Goal: Task Accomplishment & Management: Manage account settings

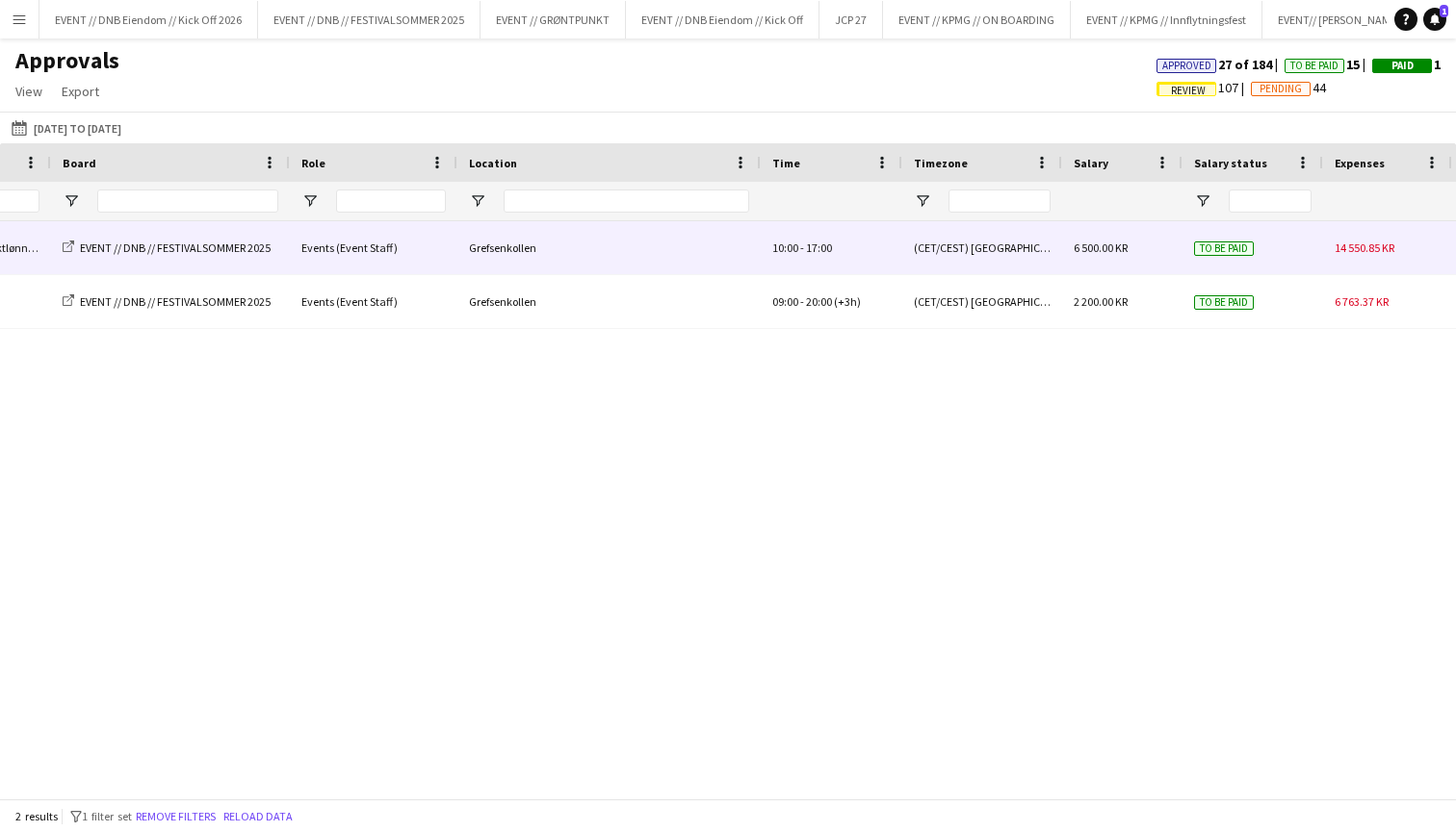
scroll to position [0, 1359]
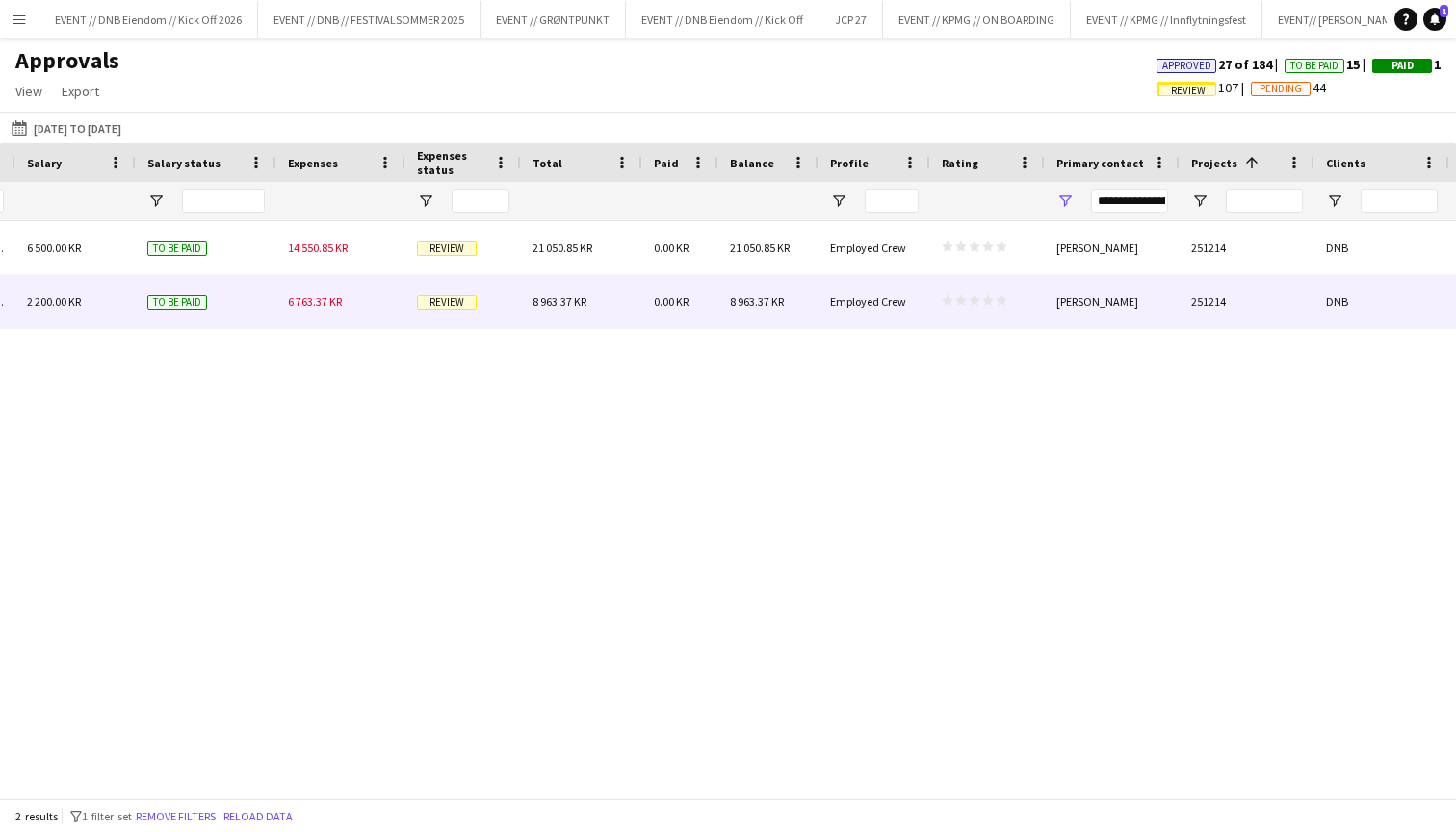
click at [335, 316] on div "6 763.37 KR" at bounding box center [340, 301] width 129 height 53
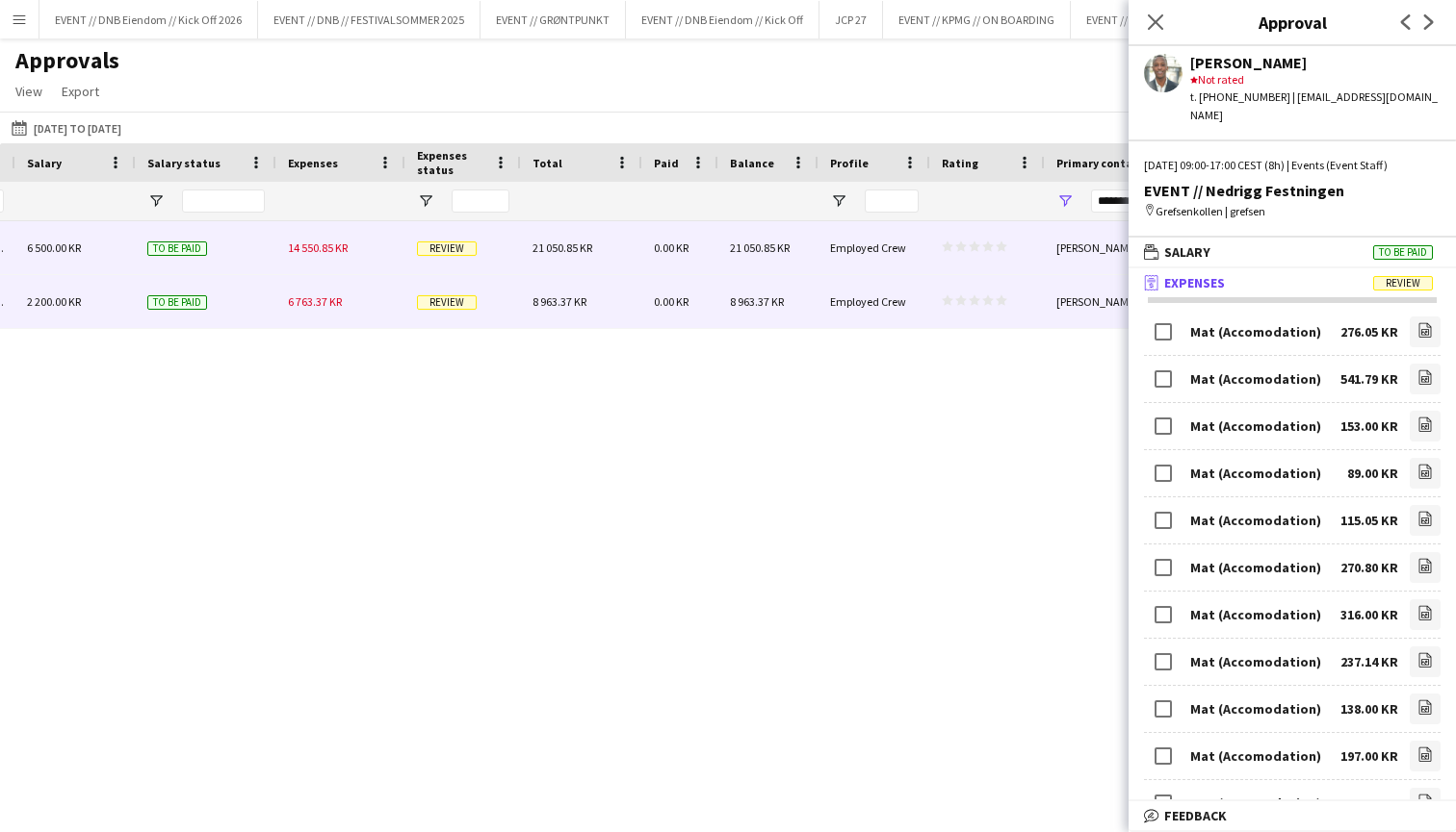
click at [334, 265] on div "14 550.85 KR" at bounding box center [340, 248] width 129 height 53
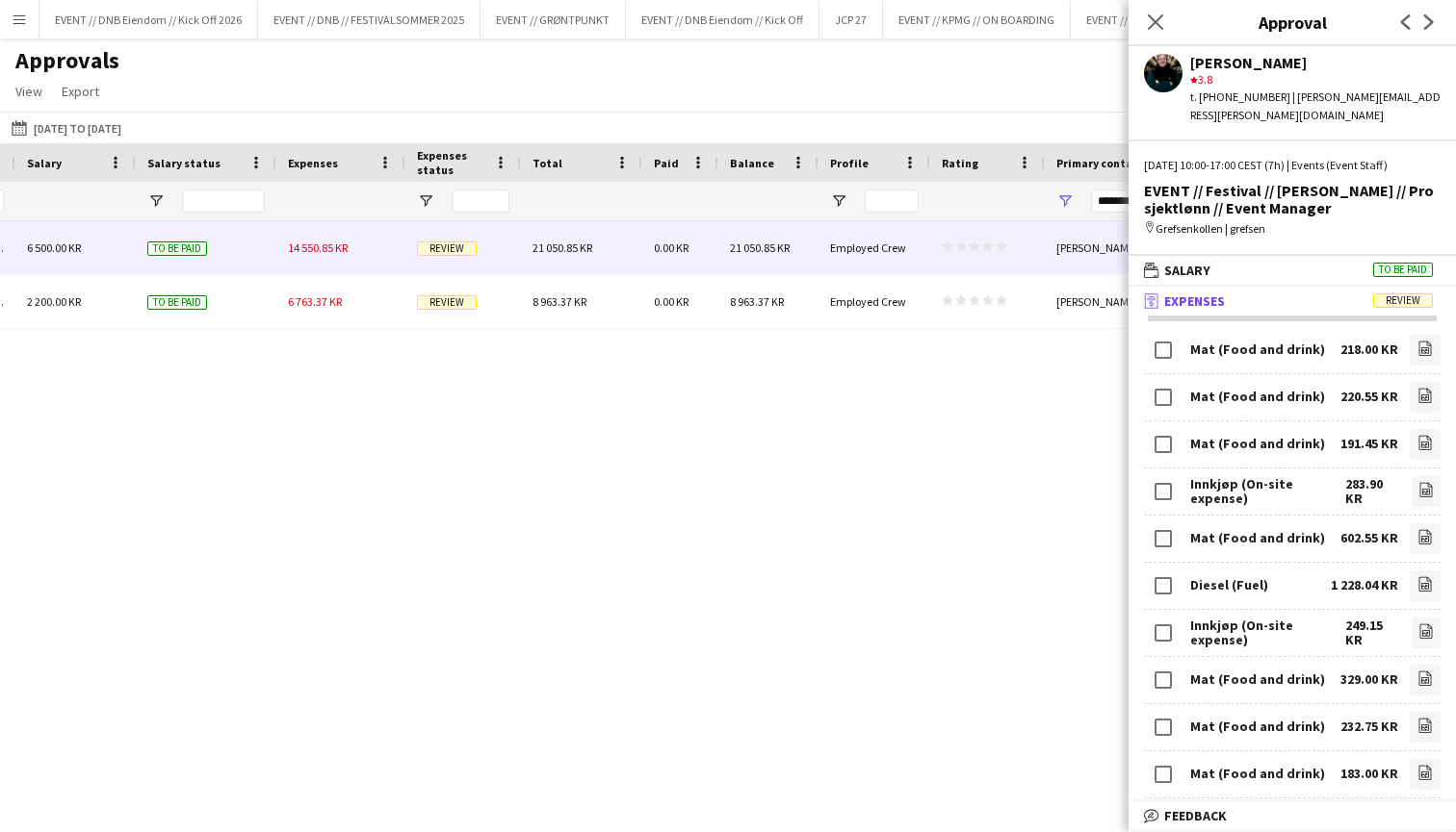
click at [328, 351] on div "(CET/CEST) [GEOGRAPHIC_DATA] 6 500.00 KR To be paid 14 550.85 KR Review 21 050.…" at bounding box center [728, 510] width 1456 height 578
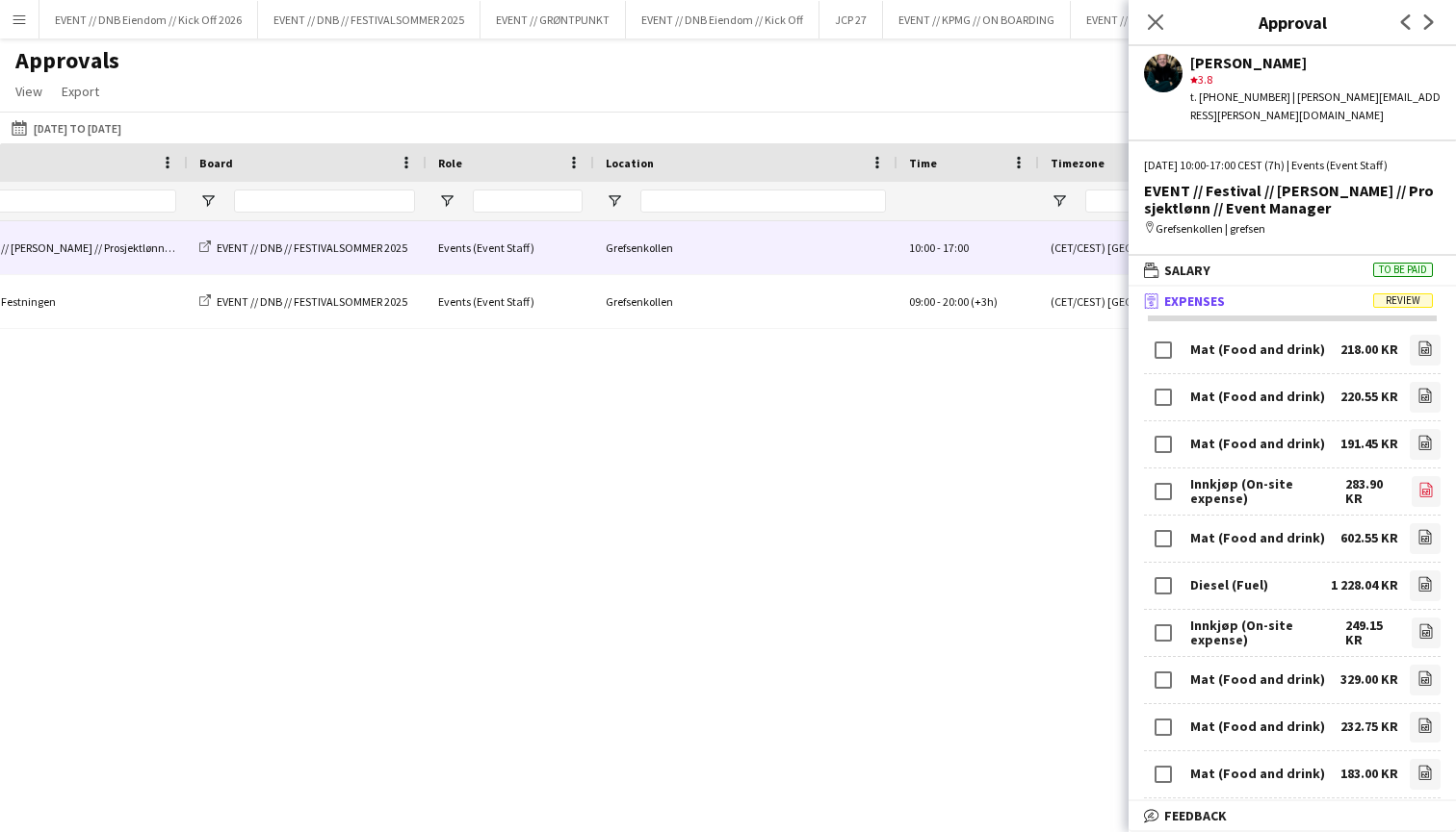
click at [1432, 483] on icon "file-image" at bounding box center [1426, 490] width 16 height 16
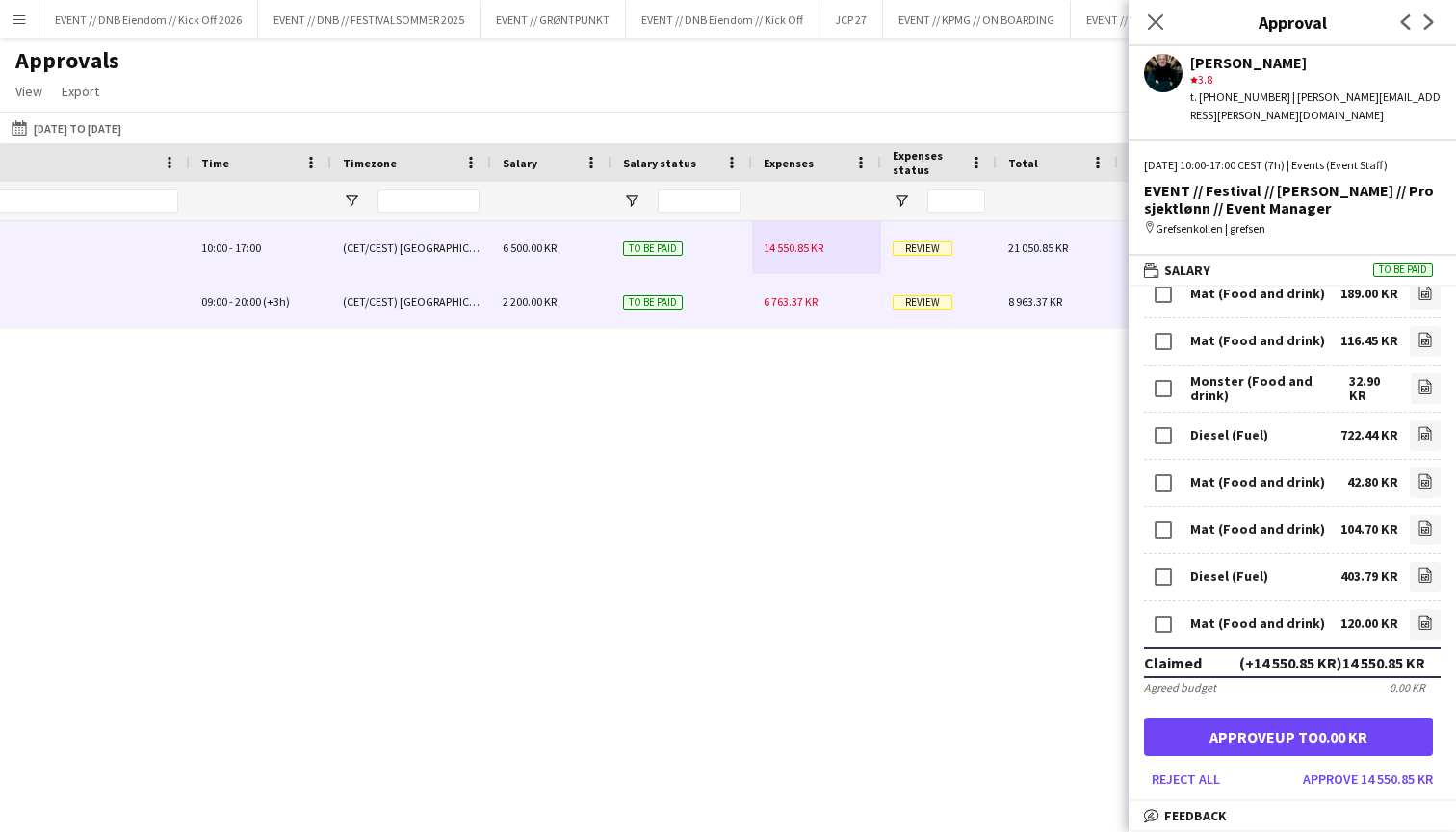
click at [591, 307] on div "2 200.00 KR" at bounding box center [551, 301] width 120 height 53
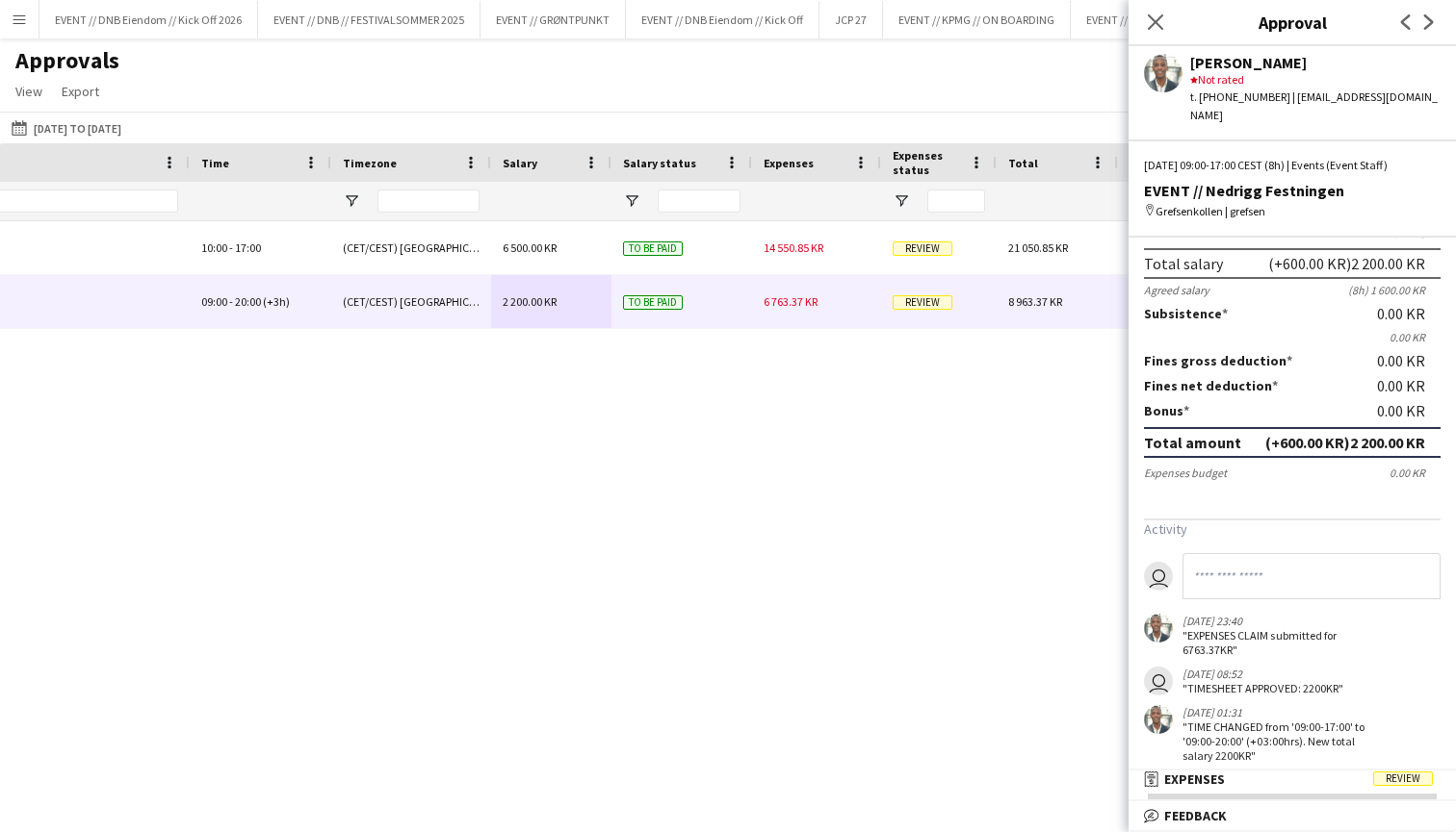
click at [1238, 794] on mat-expansion-panel "receipt Expenses Review Activity user [DATE] 23:40 "EXPENSES CLAIM submitted fo…" at bounding box center [1292, 786] width 327 height 31
click at [1238, 765] on div "Salary 09:00 09:00 to 20:00 17:00 (11h) (8h) X 200.00 KR Break period /paid 0 m…" at bounding box center [1292, 446] width 327 height 685
click at [1238, 775] on mat-panel-title "receipt Expenses Review" at bounding box center [1288, 780] width 320 height 17
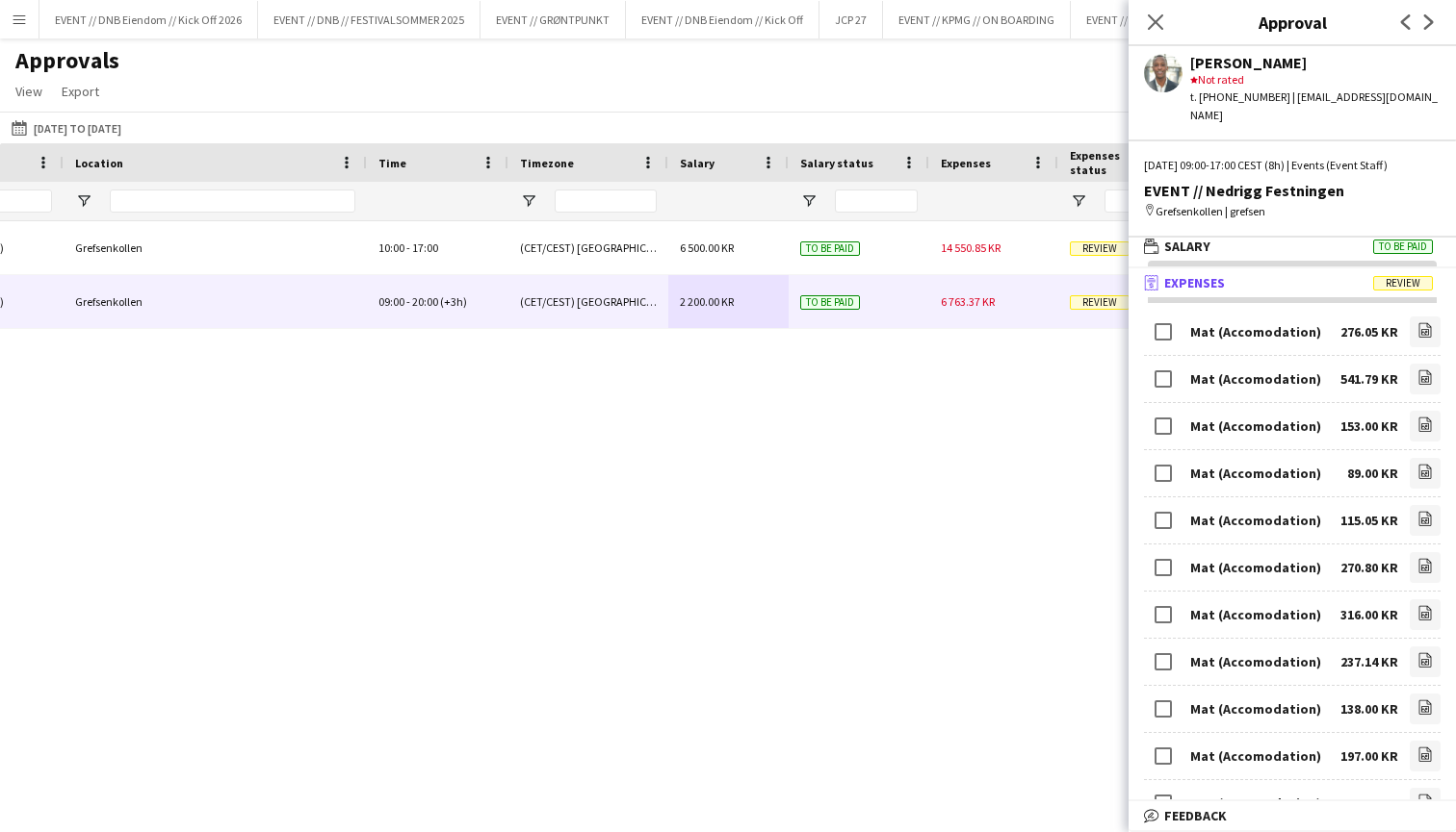
scroll to position [0, 1134]
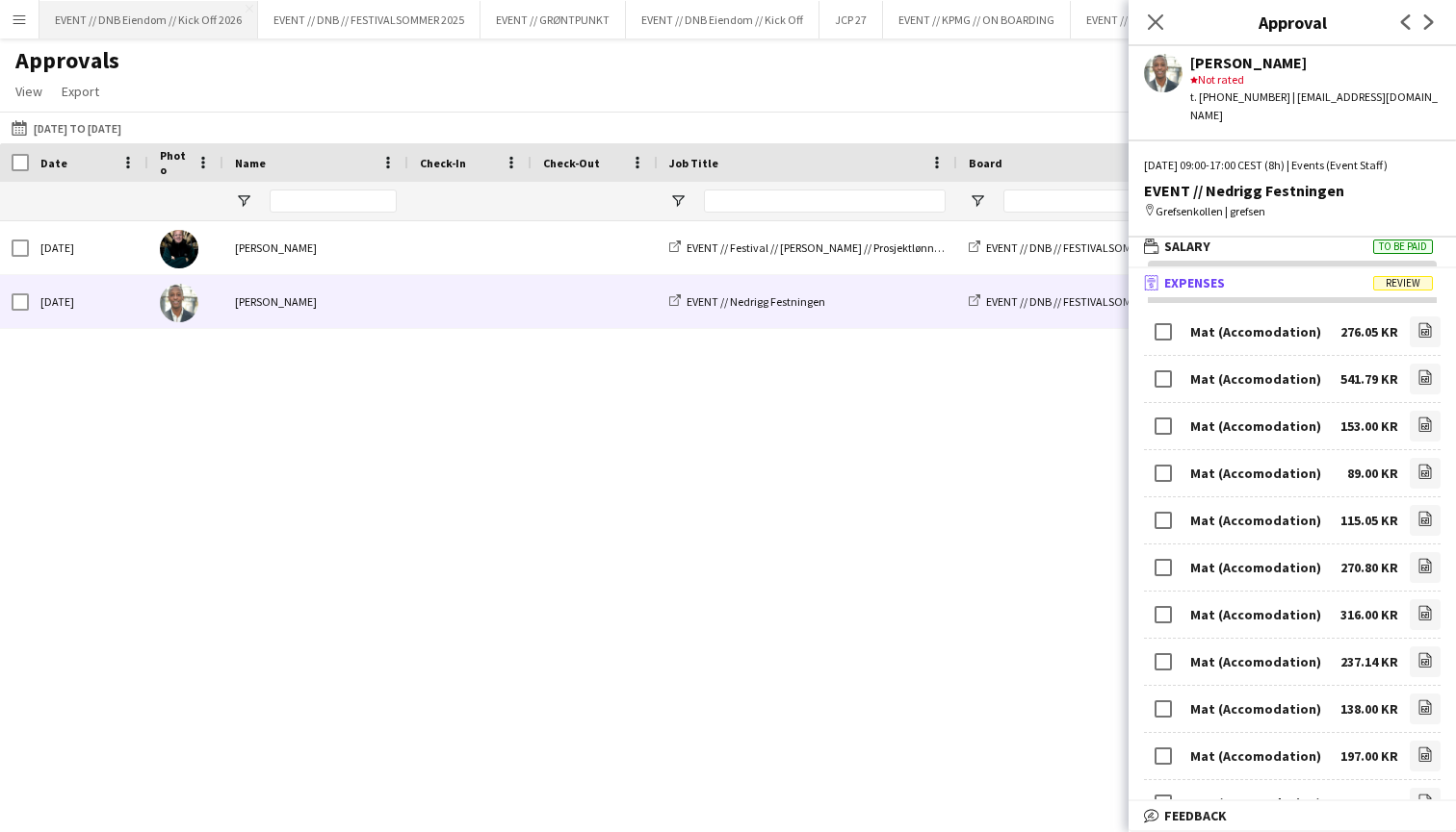
click at [47, 1] on button "EVENT // DNB Eiendom // Kick Off 2026 Close" at bounding box center [149, 19] width 219 height 38
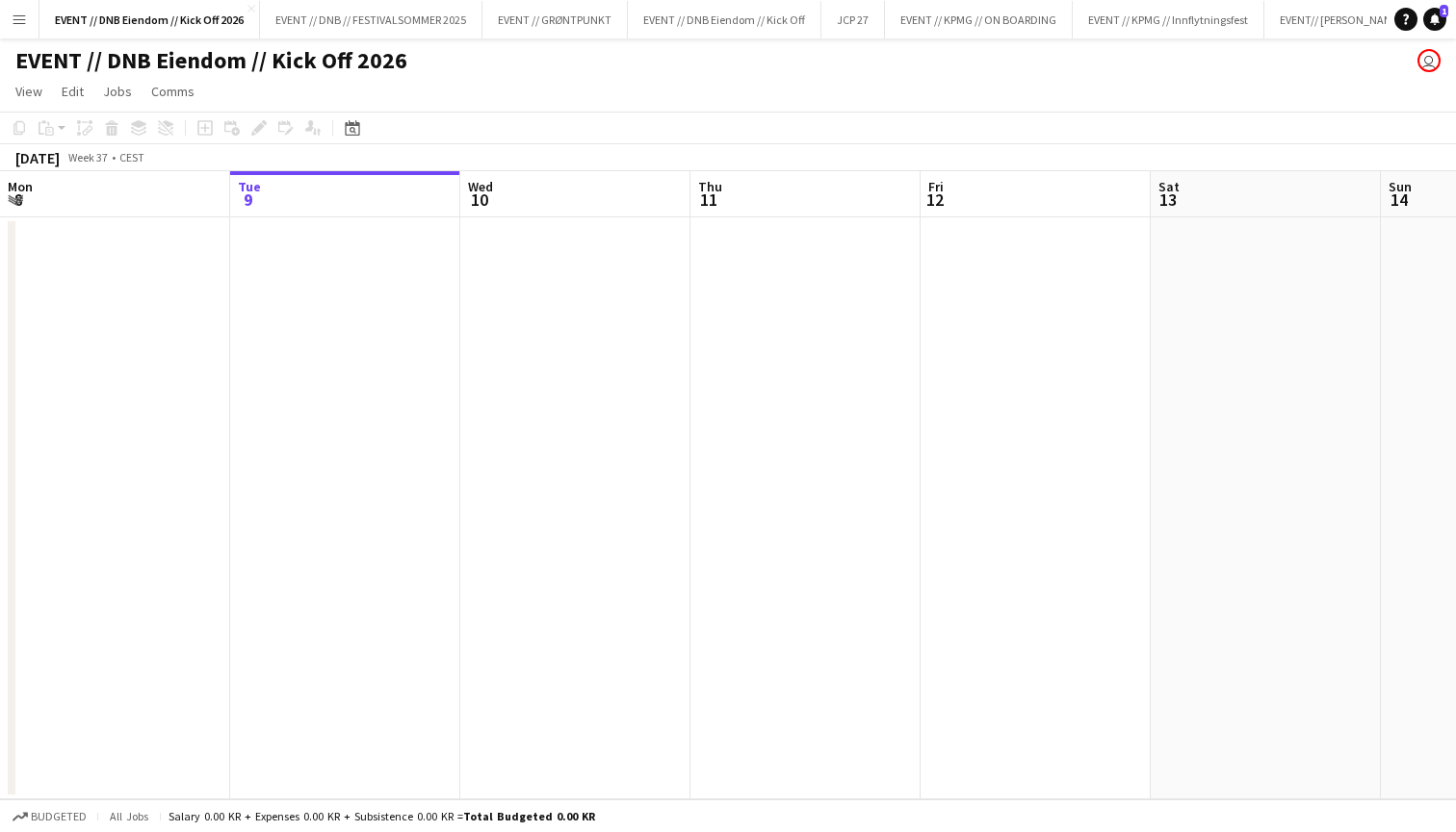
drag, startPoint x: 433, startPoint y: 28, endPoint x: 469, endPoint y: 107, distance: 86.8
click at [469, 107] on div "Menu Boards Boards Boards All jobs Status Workforce Workforce My Workforce Recr…" at bounding box center [728, 416] width 1456 height 832
click at [628, 299] on app-date-cell at bounding box center [573, 509] width 230 height 582
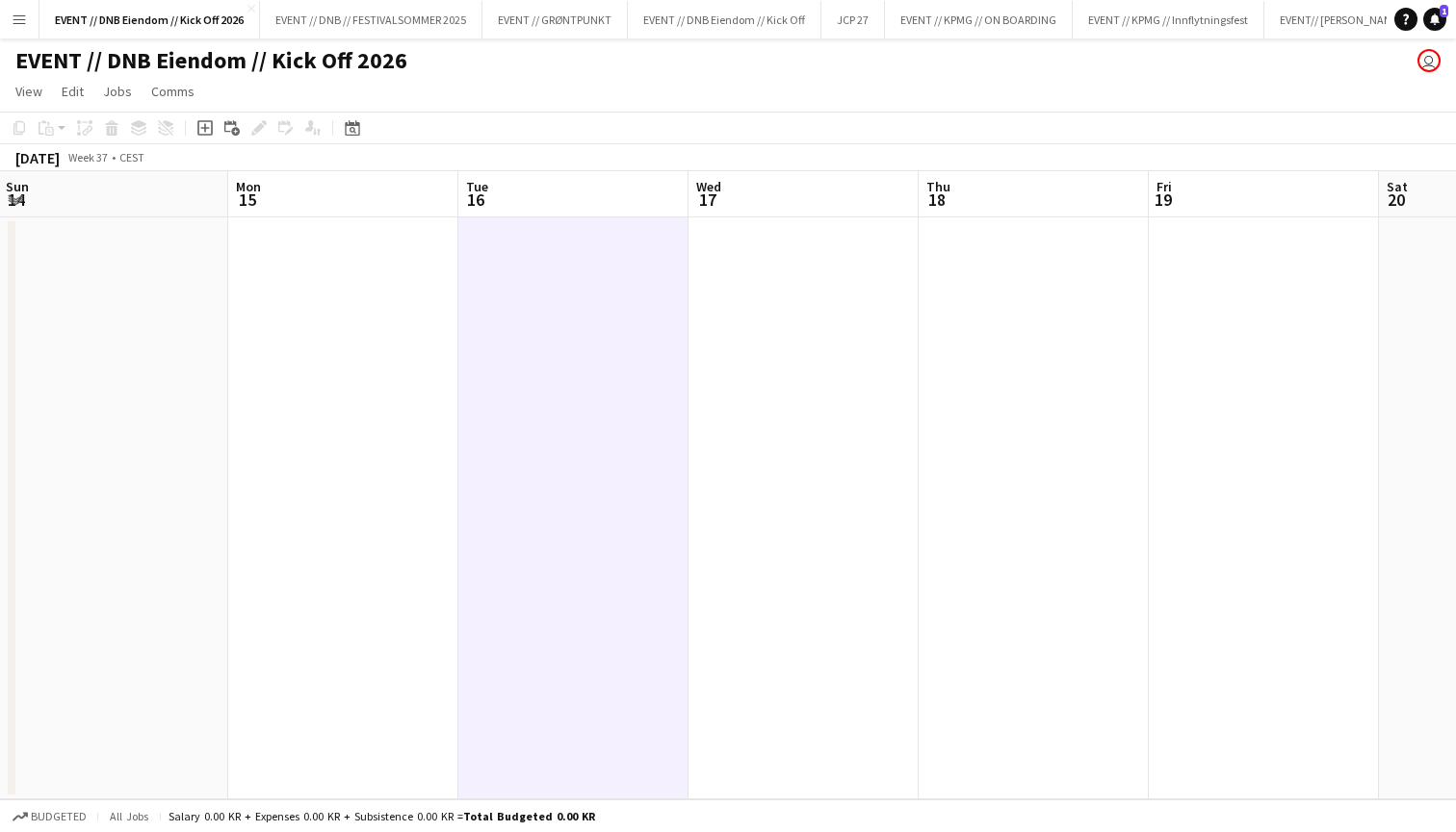
click at [816, 397] on app-date-cell at bounding box center [803, 509] width 230 height 582
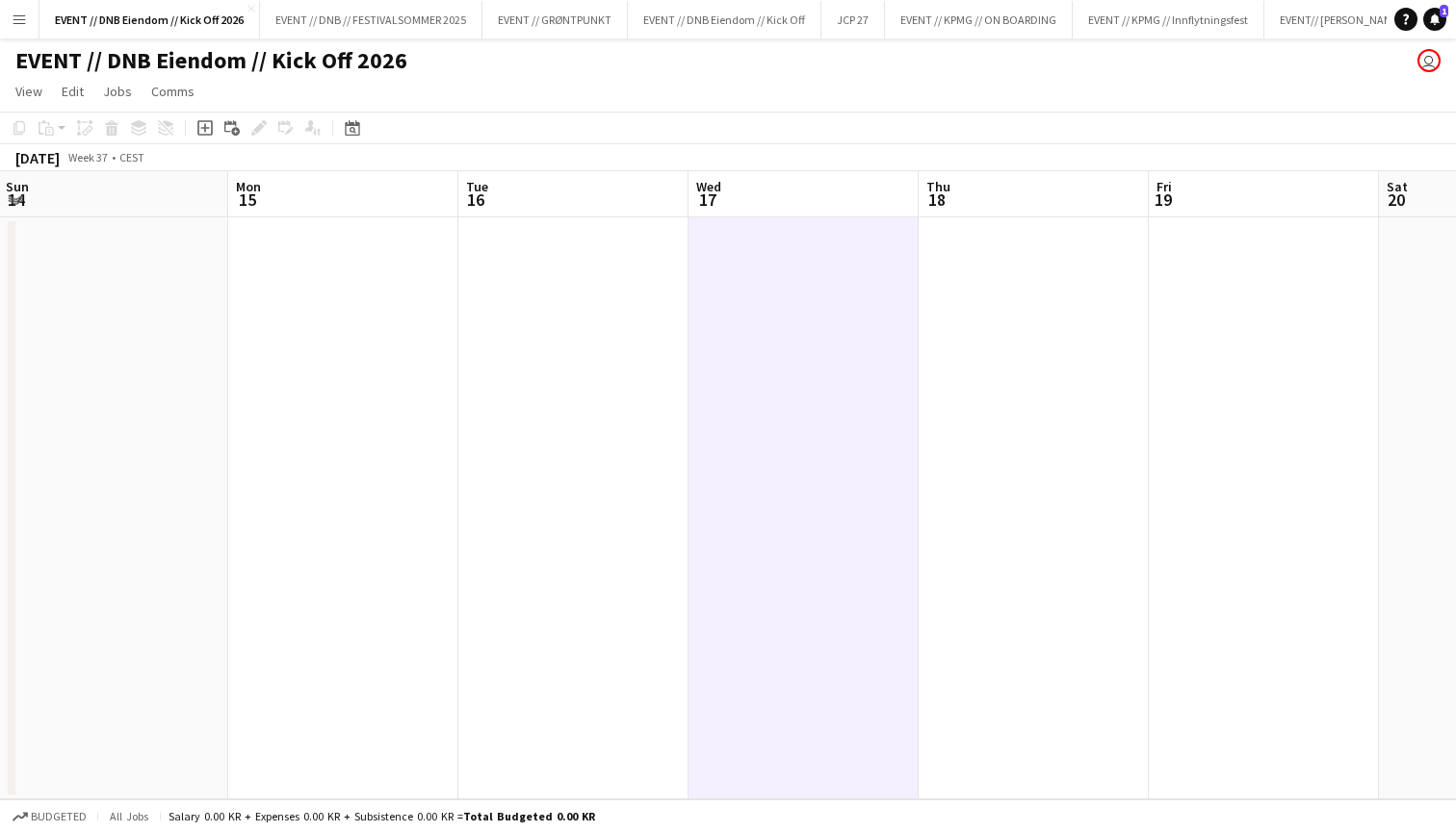
drag, startPoint x: 816, startPoint y: 397, endPoint x: 570, endPoint y: 402, distance: 246.1
click at [809, 397] on app-calendar-viewport "Thu 11 Fri 12 Sat 13 Sun 14 Mon 15 Tue 16 Wed 17 Thu 18 Fri 19 Sat 20 Sun 21 Mo…" at bounding box center [728, 484] width 1456 height 628
click at [457, 402] on app-date-cell at bounding box center [565, 509] width 230 height 582
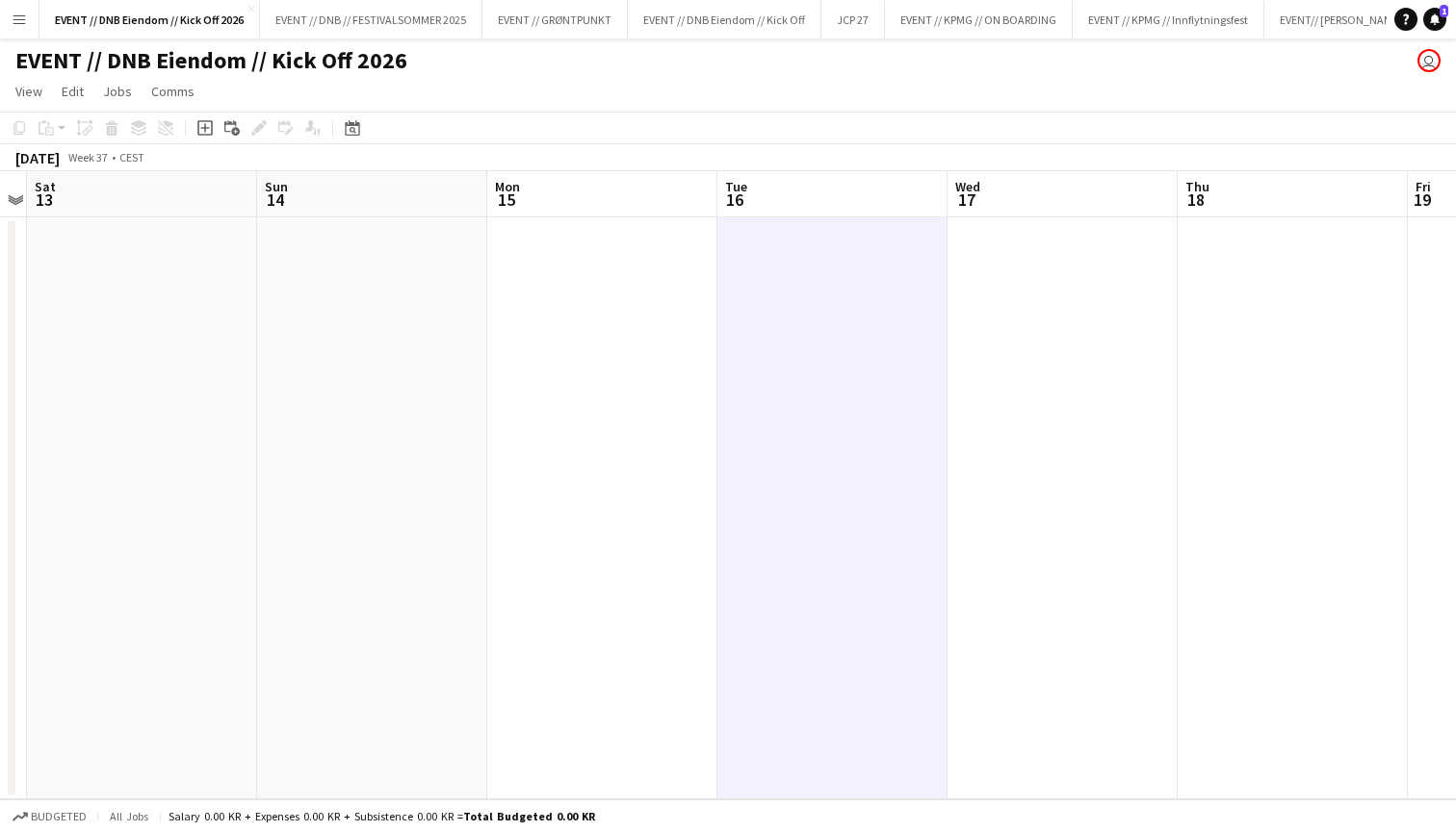
click at [457, 402] on app-date-cell at bounding box center [372, 509] width 230 height 582
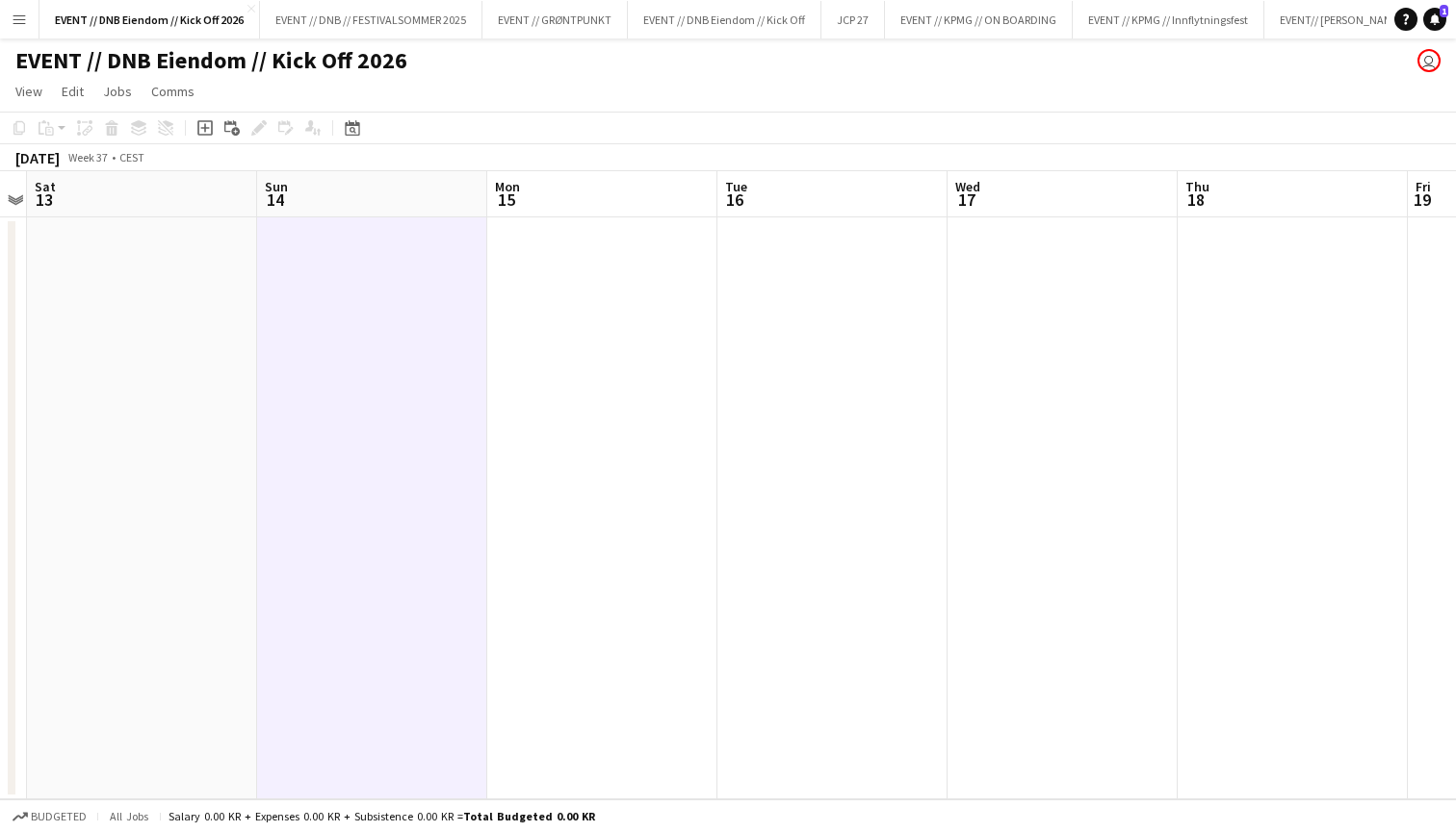
click at [576, 388] on app-date-cell at bounding box center [601, 509] width 230 height 582
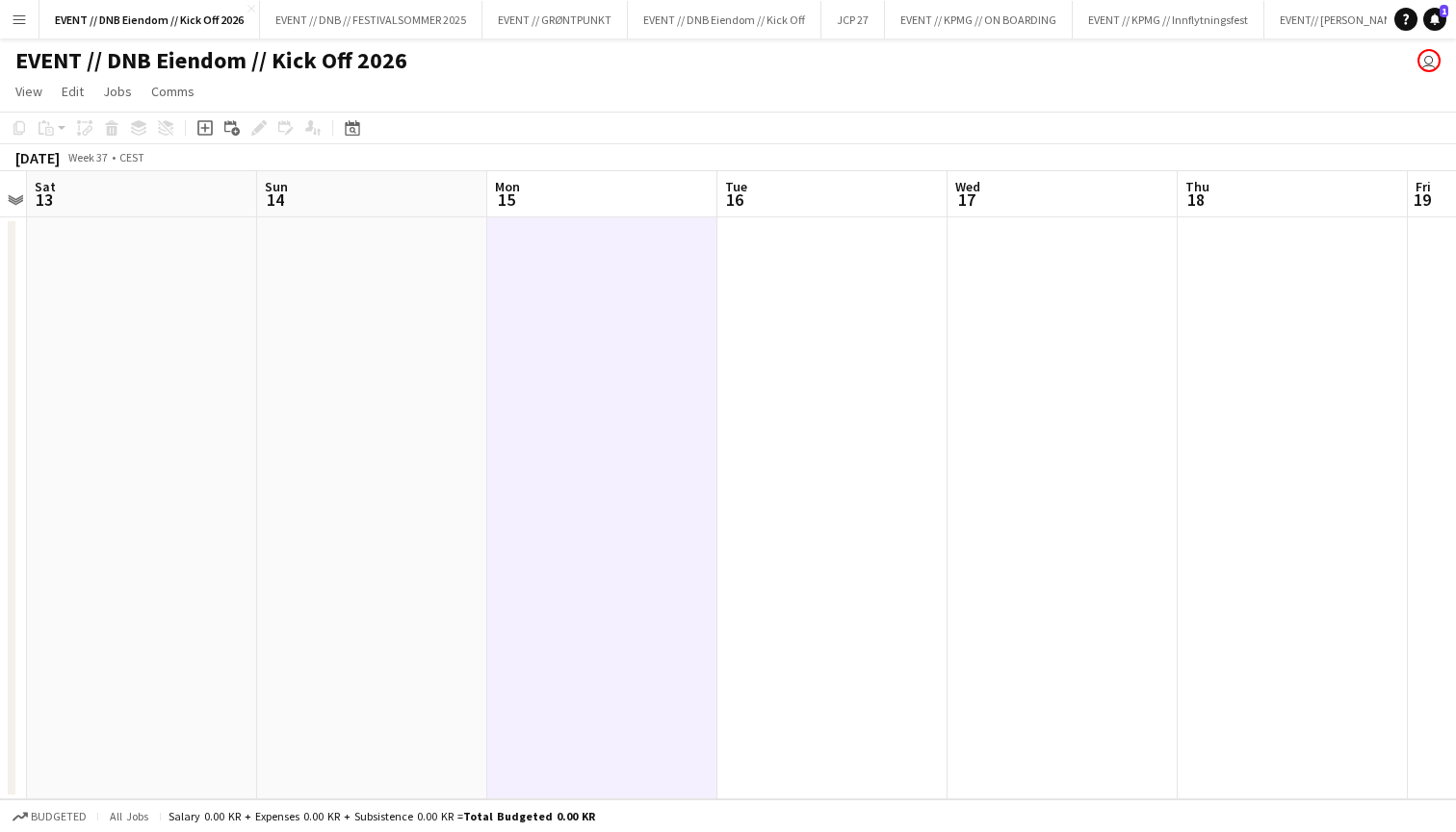
click at [760, 347] on app-date-cell at bounding box center [831, 509] width 230 height 582
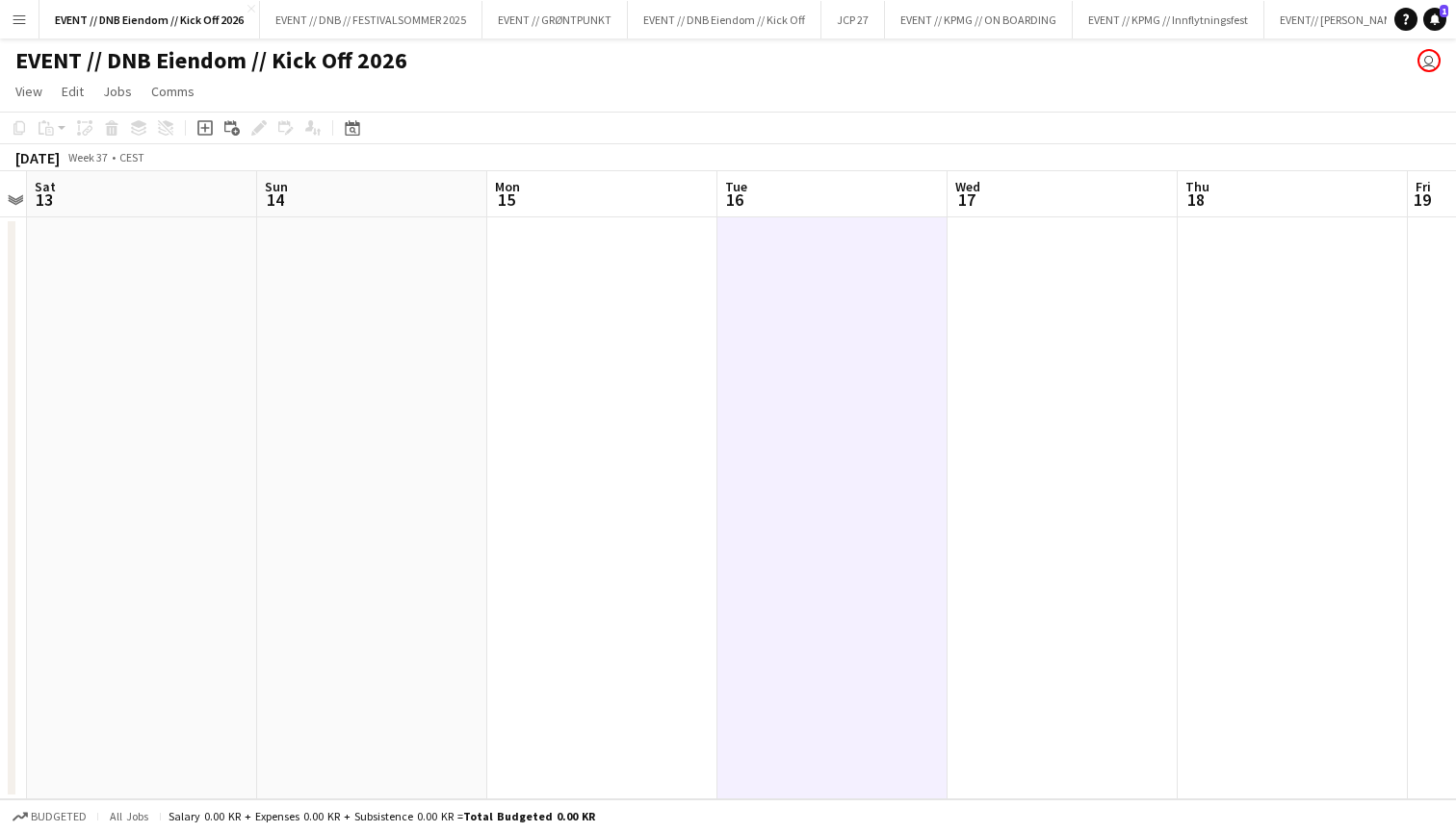
click at [1122, 263] on app-date-cell at bounding box center [1062, 509] width 230 height 582
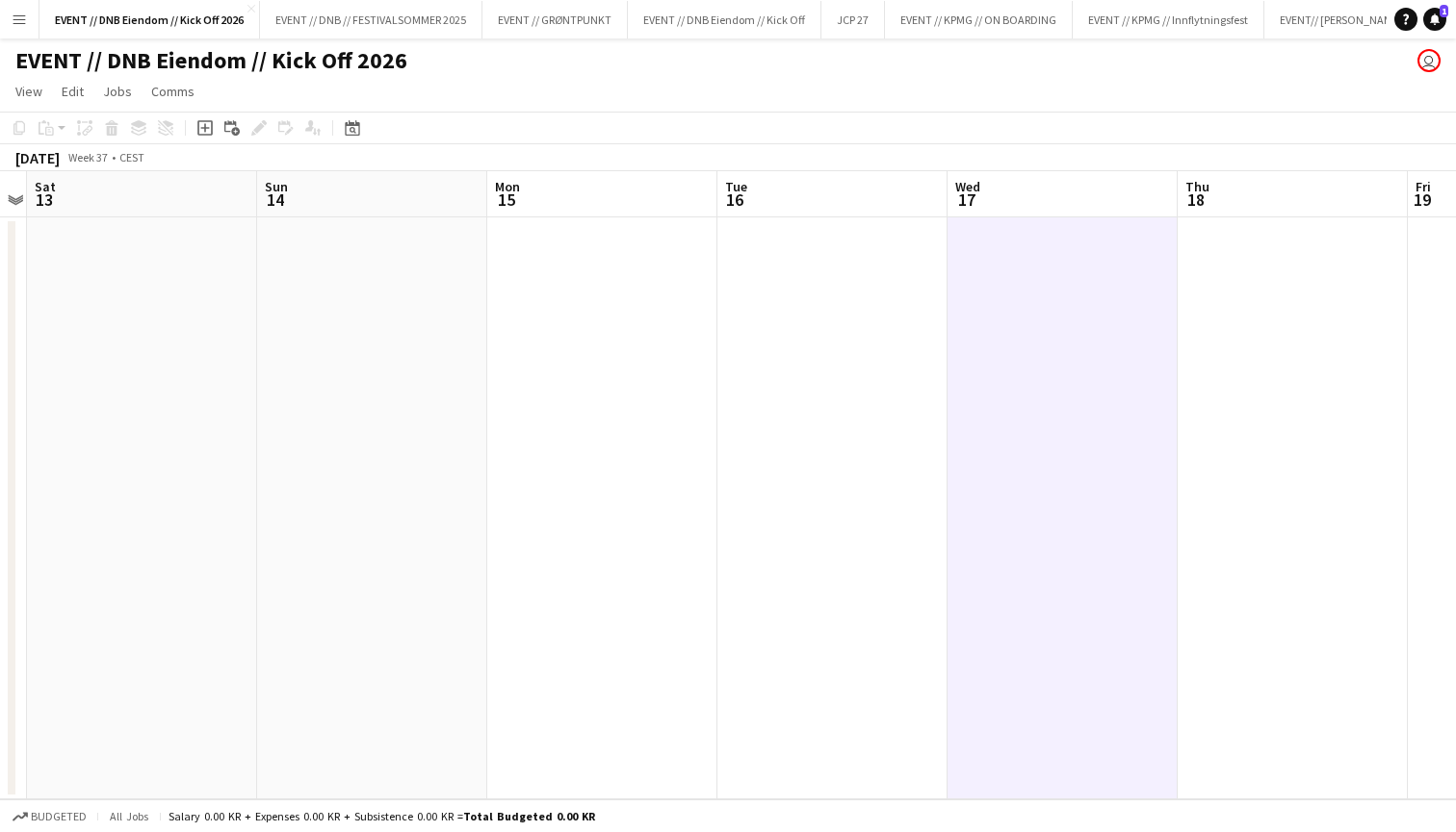
scroll to position [0, 434]
click at [1271, 275] on app-date-cell at bounding box center [1291, 509] width 230 height 582
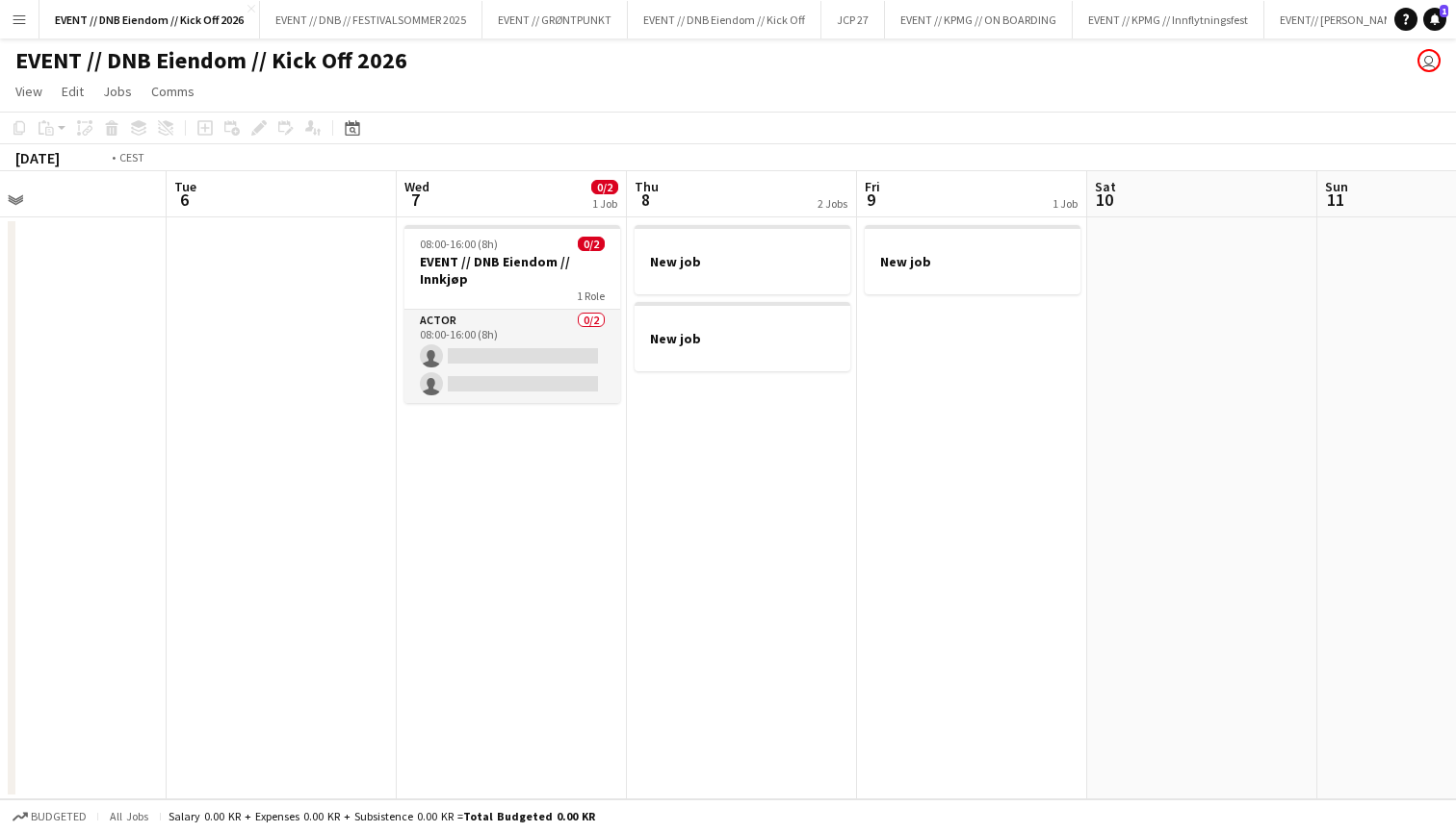
scroll to position [0, 759]
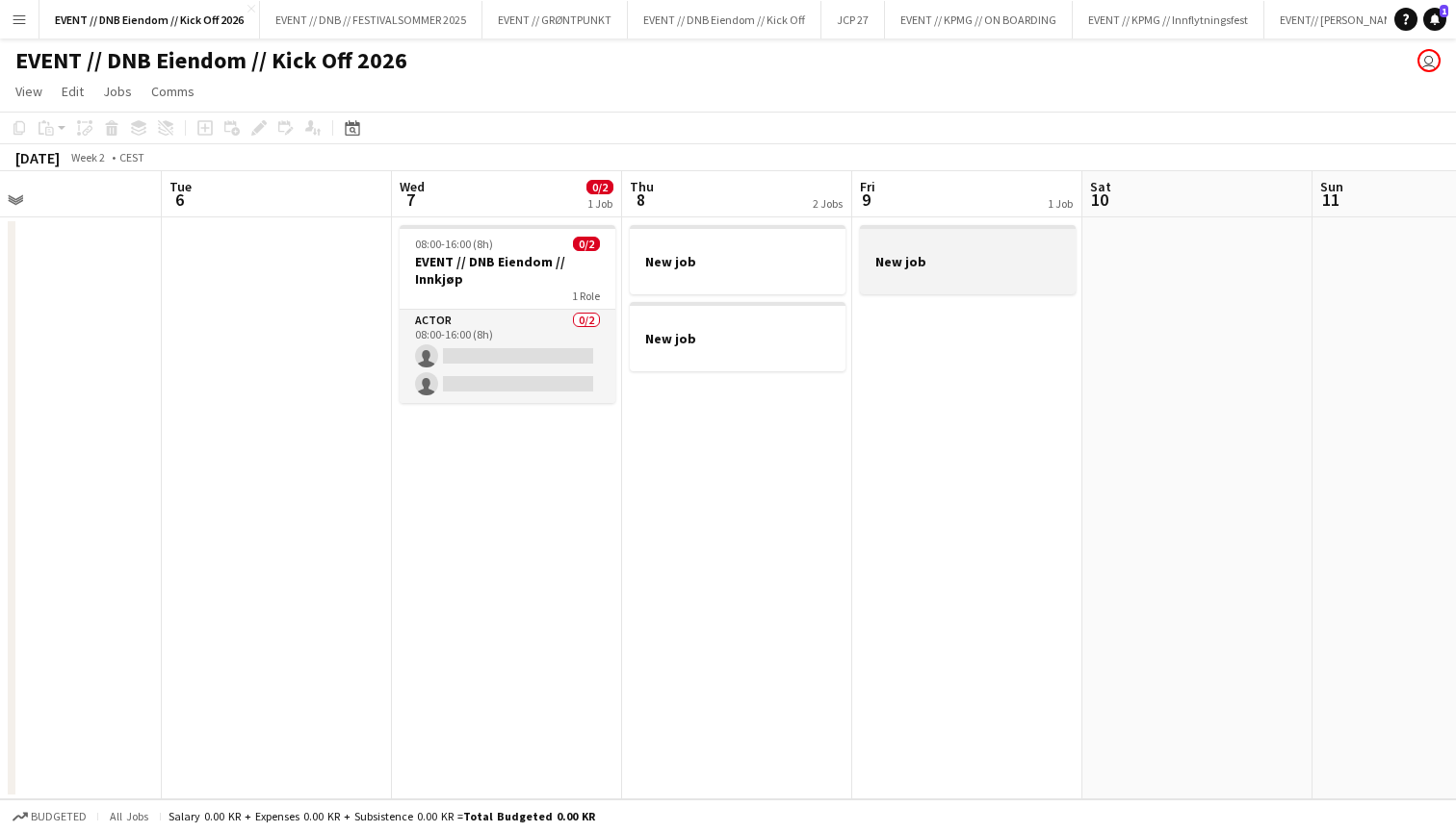
click at [982, 275] on div at bounding box center [967, 279] width 216 height 16
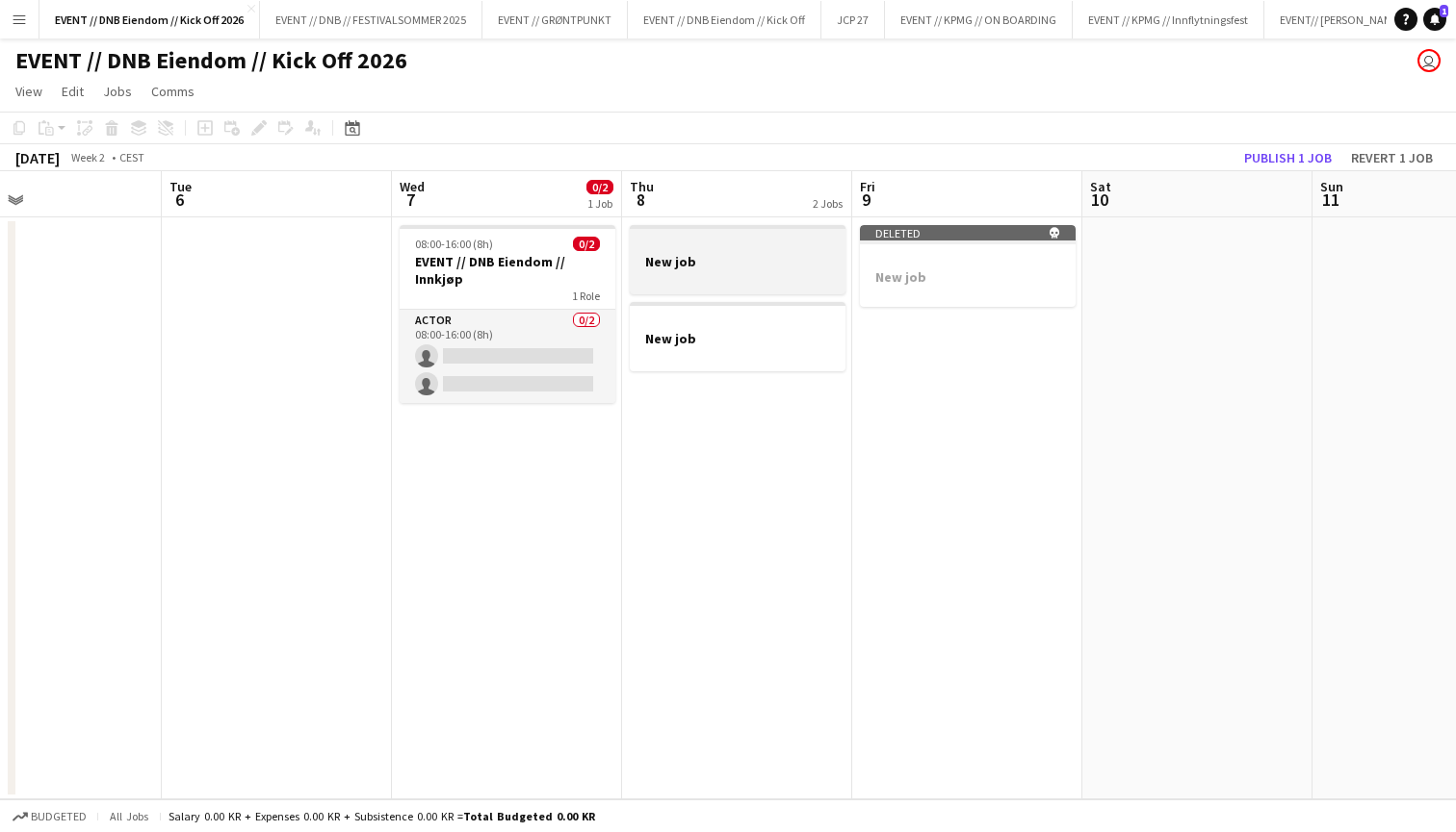
click at [713, 265] on h3 "New job" at bounding box center [737, 262] width 216 height 17
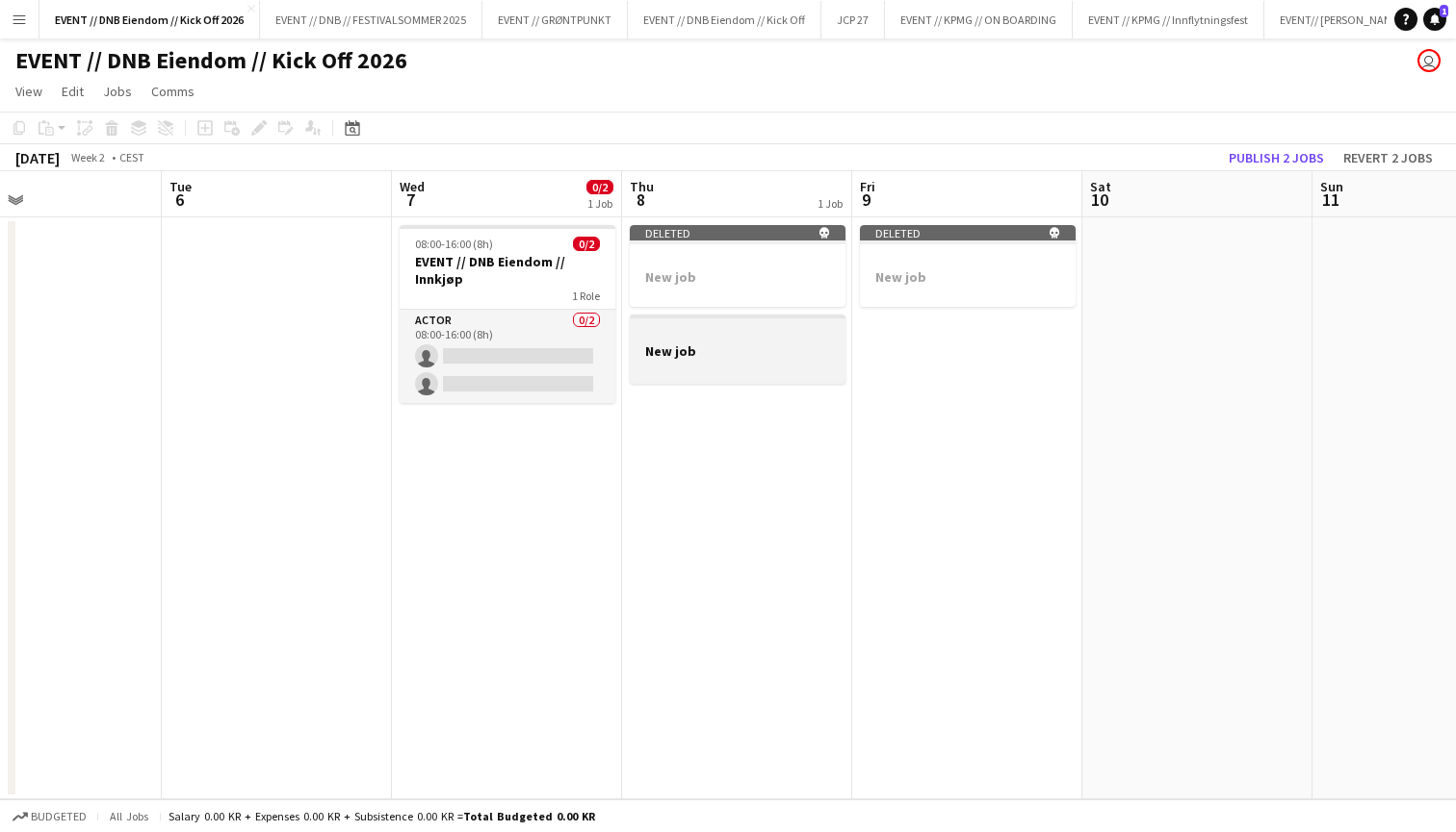
click at [715, 340] on div at bounding box center [737, 333] width 216 height 15
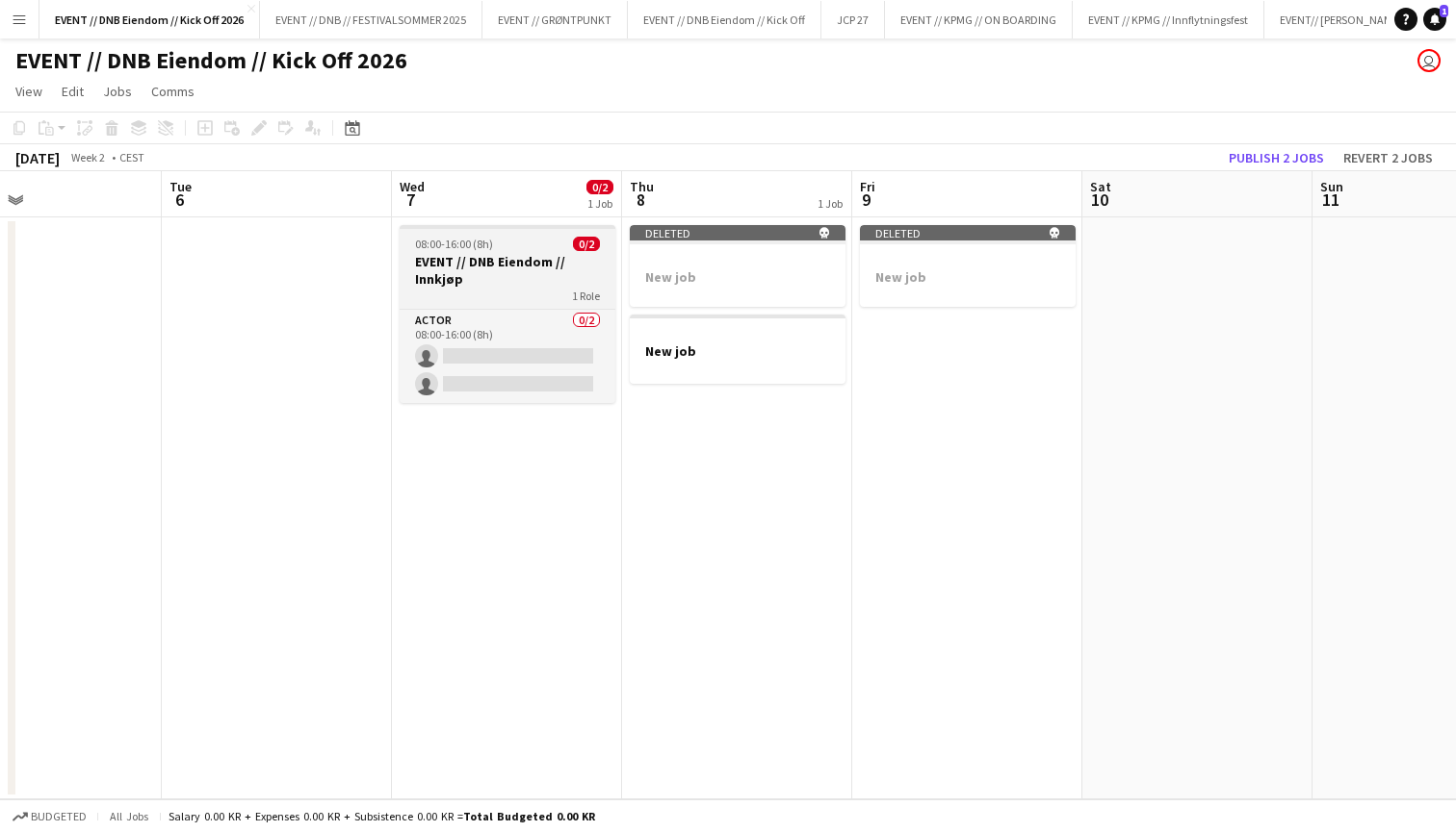
click at [536, 268] on h3 "EVENT // DNB Eiendom // Innkjøp" at bounding box center [507, 271] width 216 height 35
click at [487, 267] on h3 "EVENT // DNB Eiendom // Innkjøp" at bounding box center [507, 271] width 216 height 35
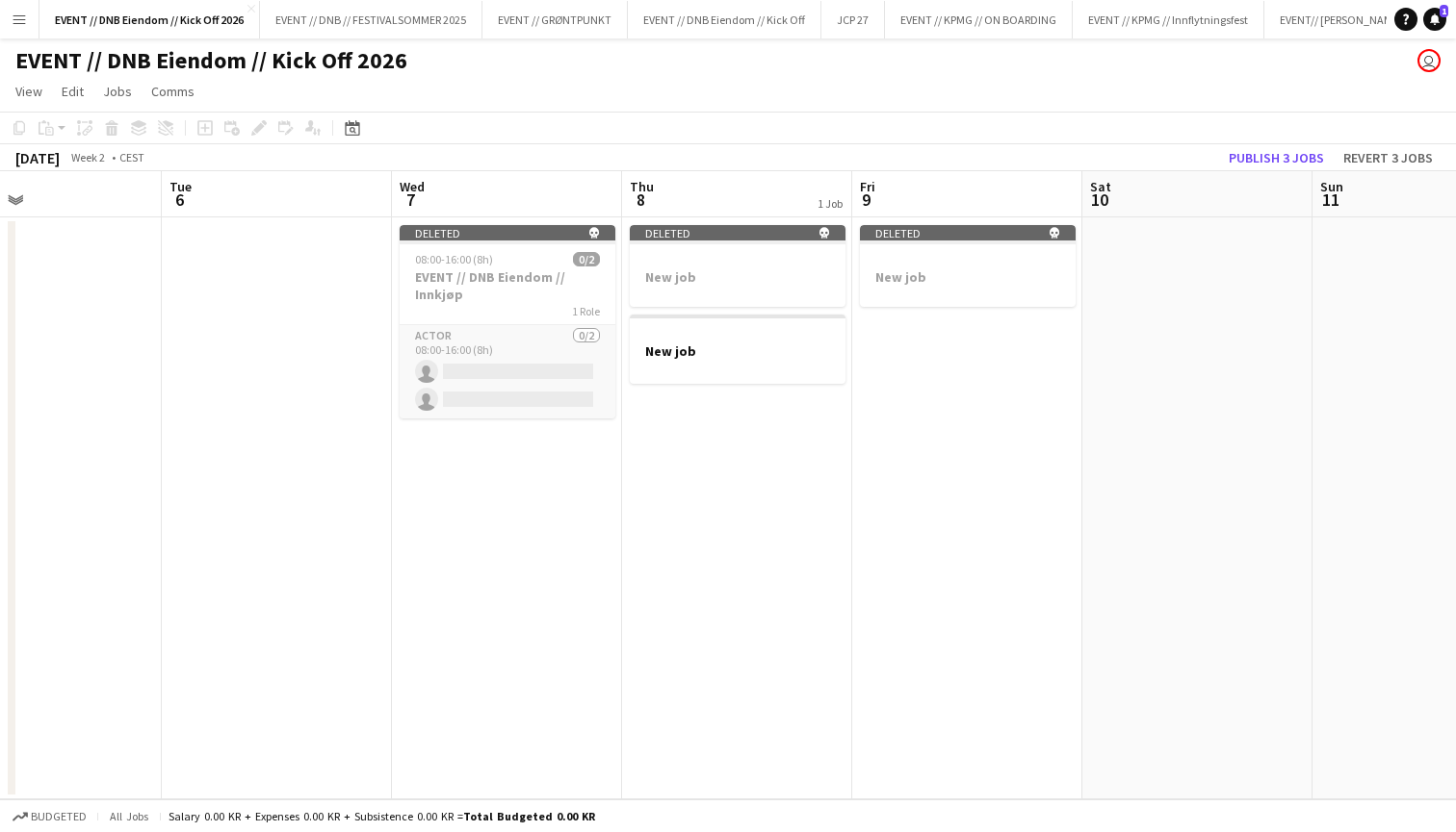
click at [655, 412] on app-date-cell "Deleted skull New job New job" at bounding box center [736, 509] width 230 height 582
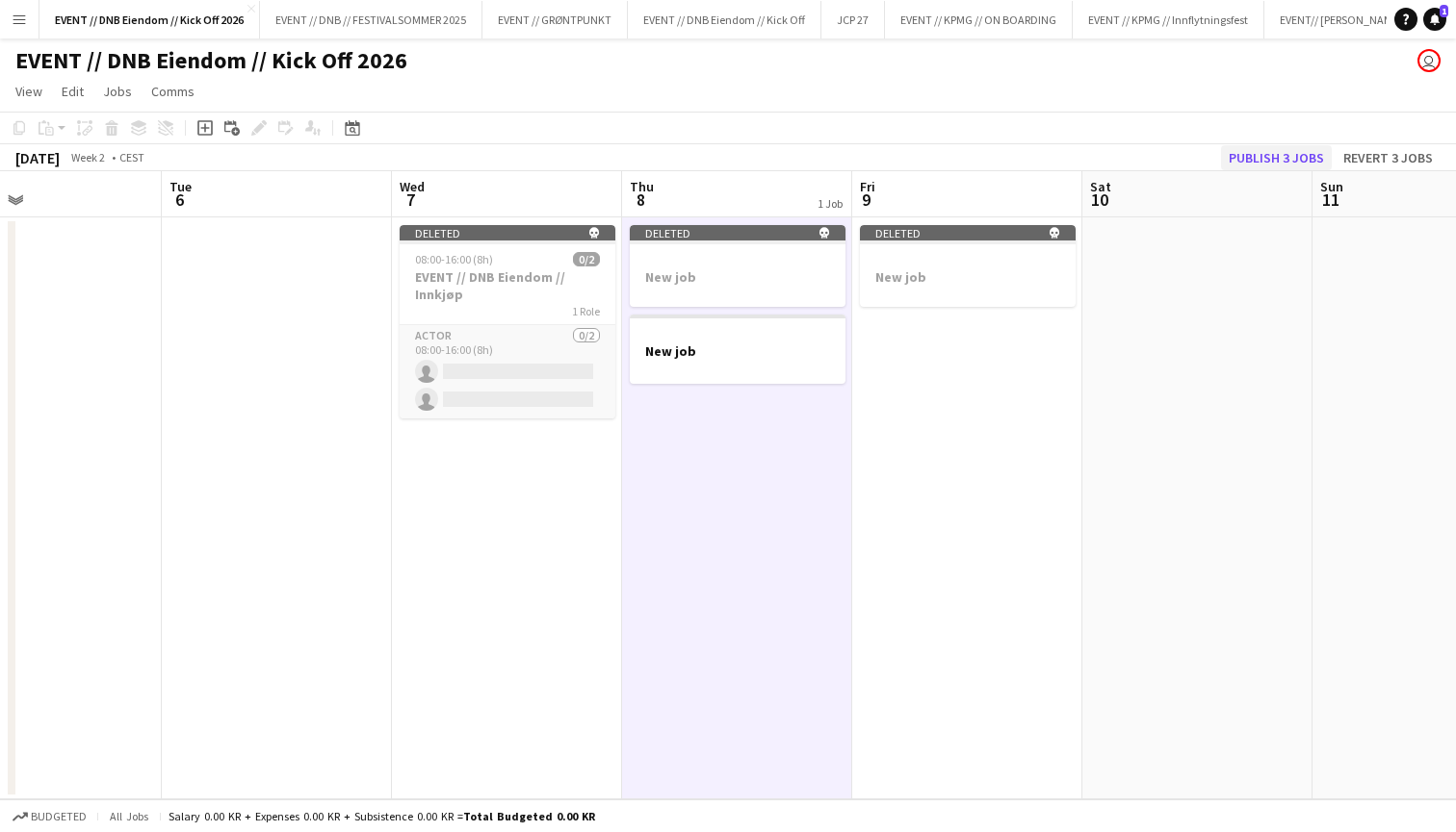
click at [1313, 151] on button "Publish 3 jobs" at bounding box center [1276, 158] width 111 height 25
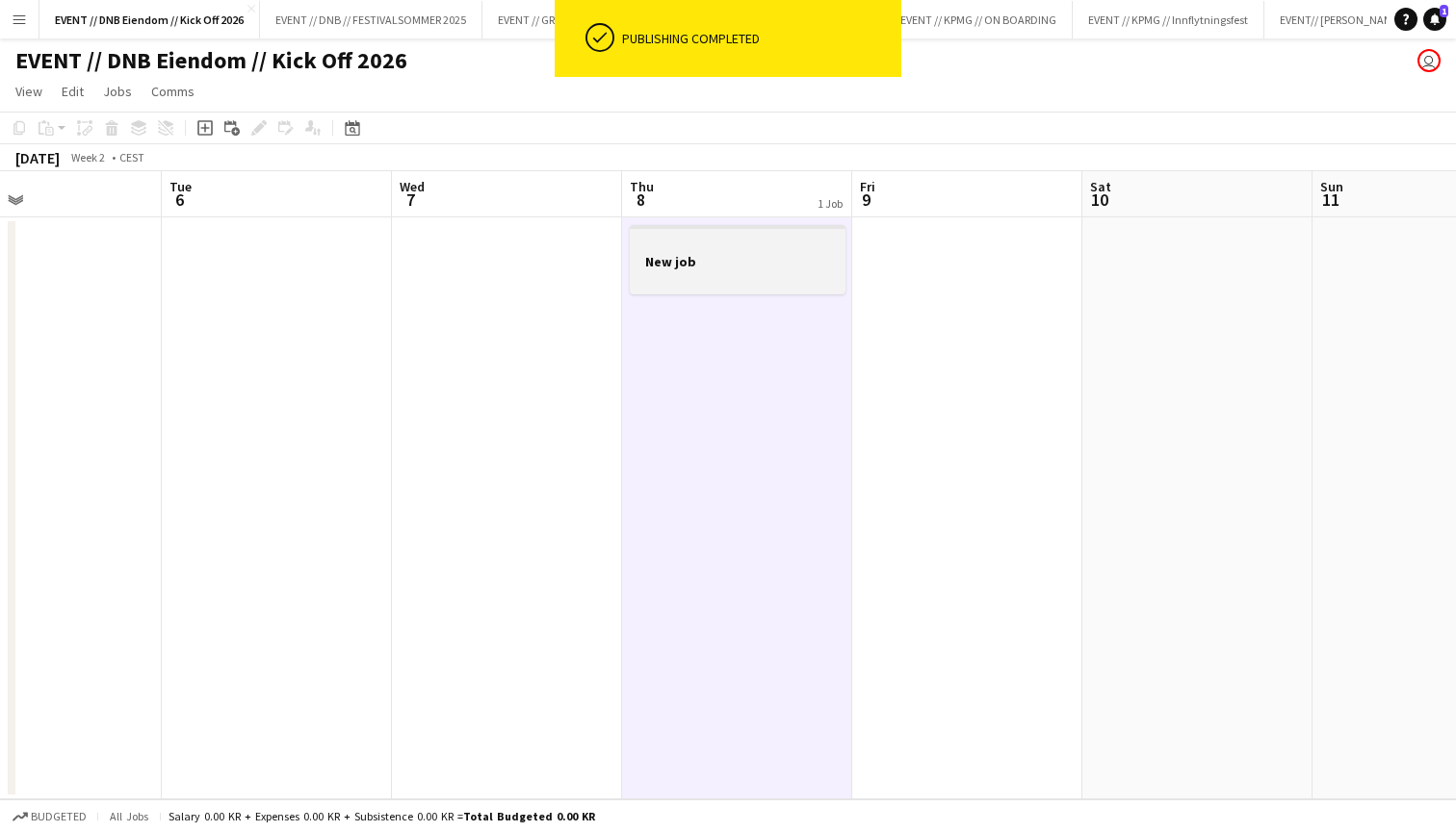
click at [762, 235] on app-job-card "New job" at bounding box center [737, 259] width 216 height 69
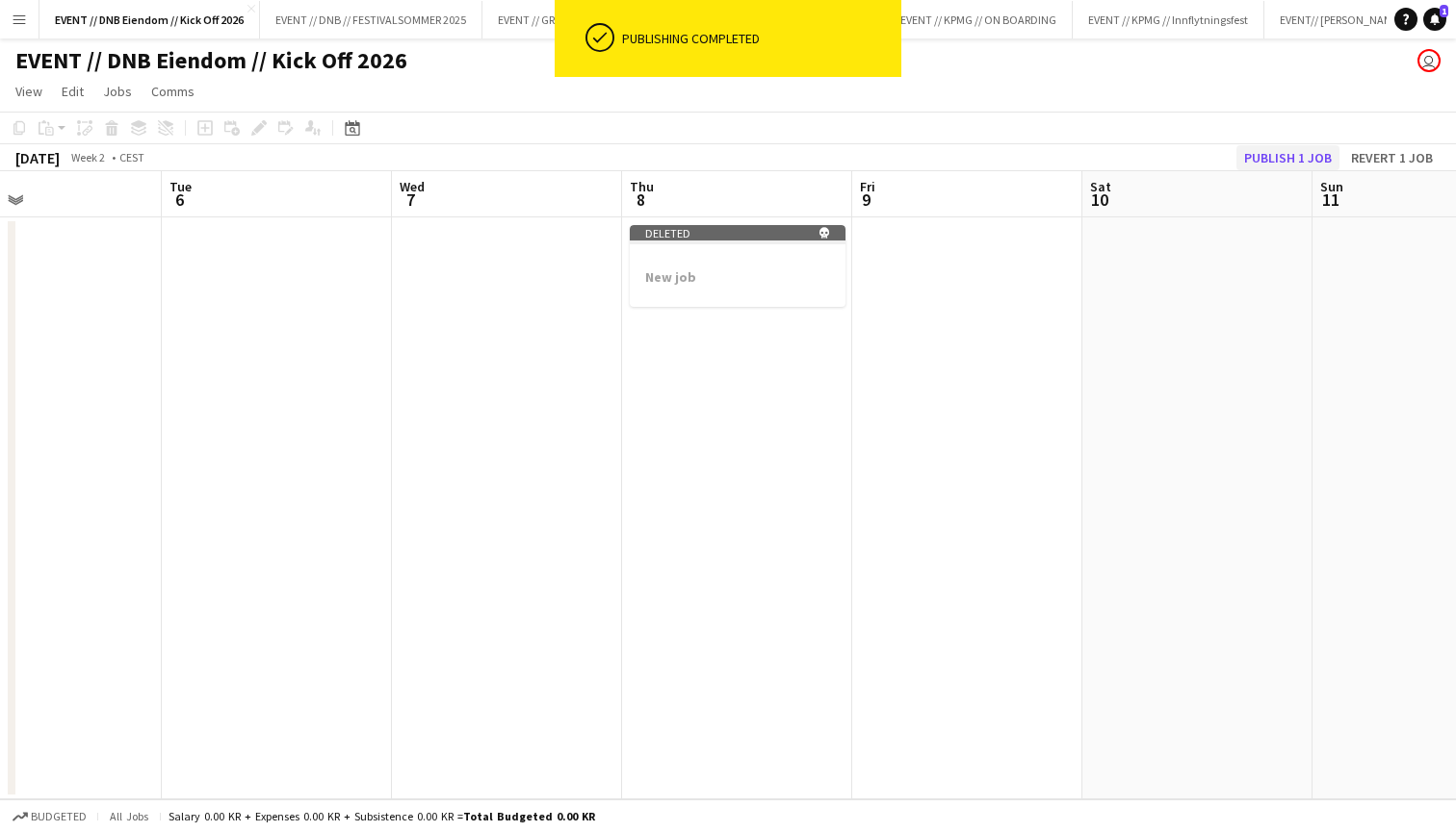
click at [1244, 158] on button "Publish 1 job" at bounding box center [1288, 158] width 103 height 25
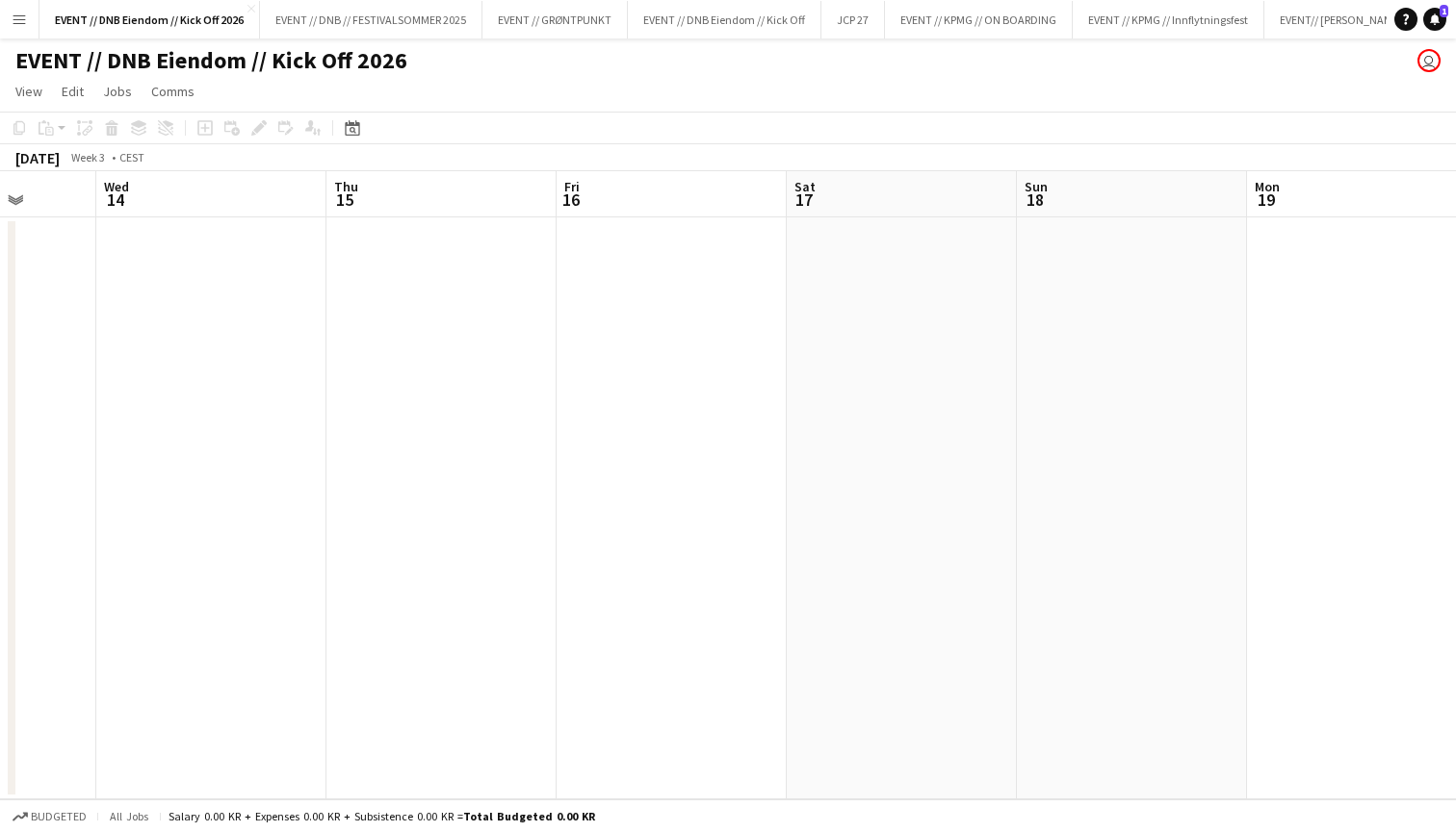
scroll to position [0, 595]
